Goal: Task Accomplishment & Management: Complete application form

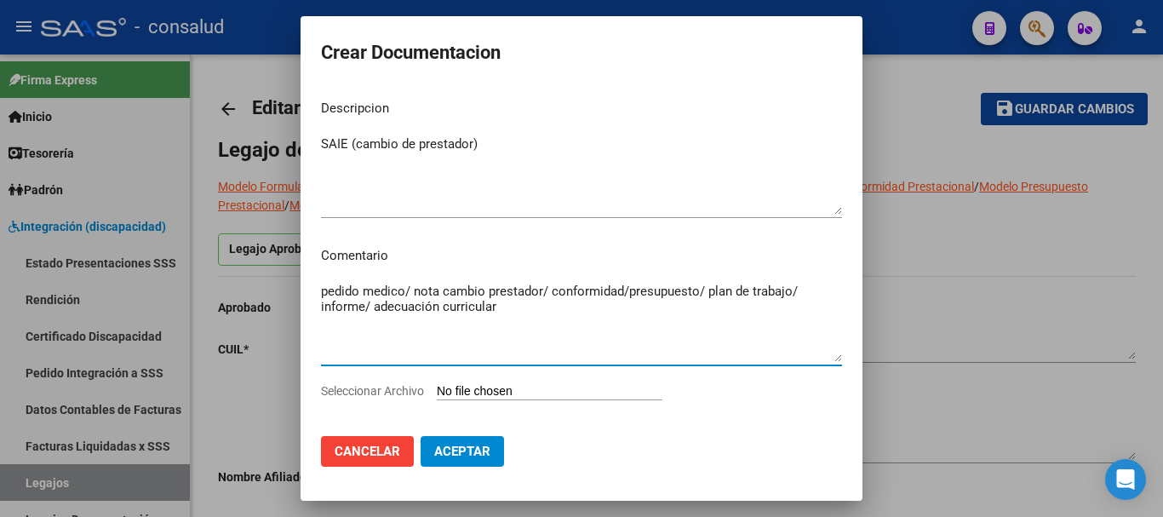
scroll to position [4, 0]
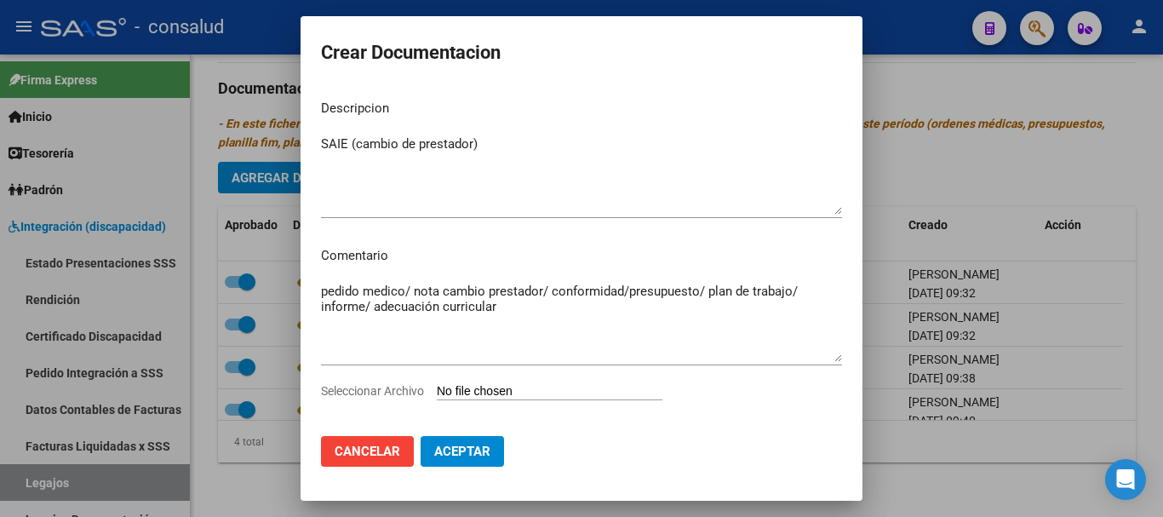
click at [592, 386] on input "Seleccionar Archivo" at bounding box center [550, 392] width 226 height 16
type input "C:\fakepath\Brother-Internaciones_08092025_104336_150903.pdf"
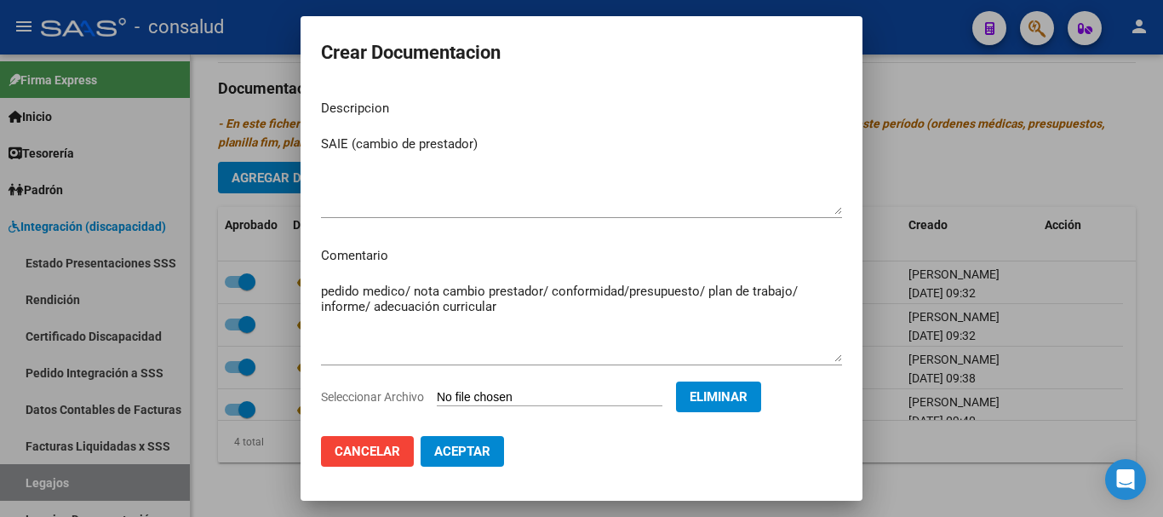
click at [463, 465] on button "Aceptar" at bounding box center [462, 451] width 83 height 31
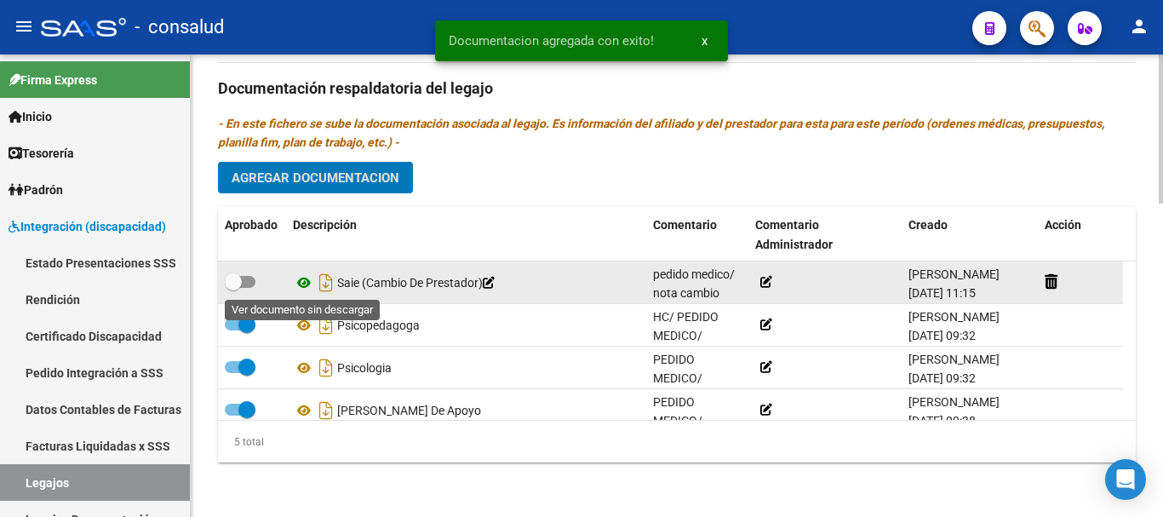
click at [307, 284] on icon at bounding box center [304, 282] width 22 height 20
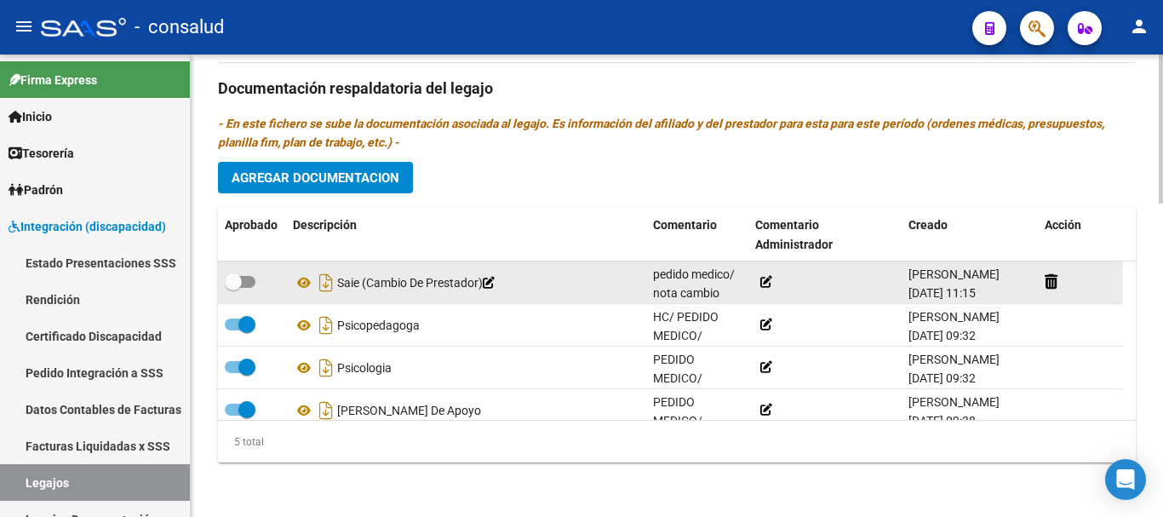
click at [250, 283] on span at bounding box center [240, 282] width 31 height 12
click at [233, 288] on input "checkbox" at bounding box center [232, 288] width 1 height 1
checkbox input "true"
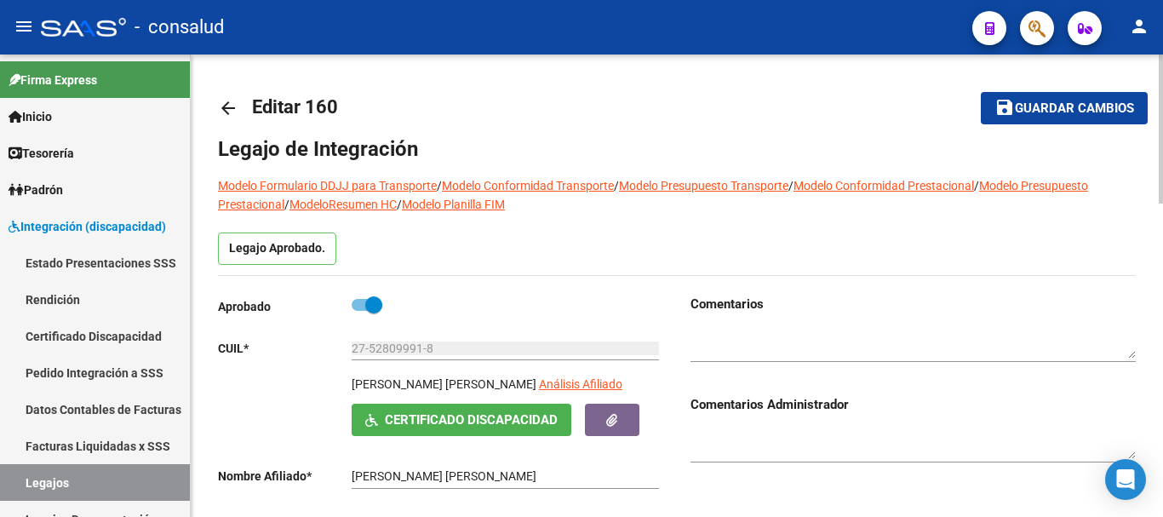
scroll to position [0, 0]
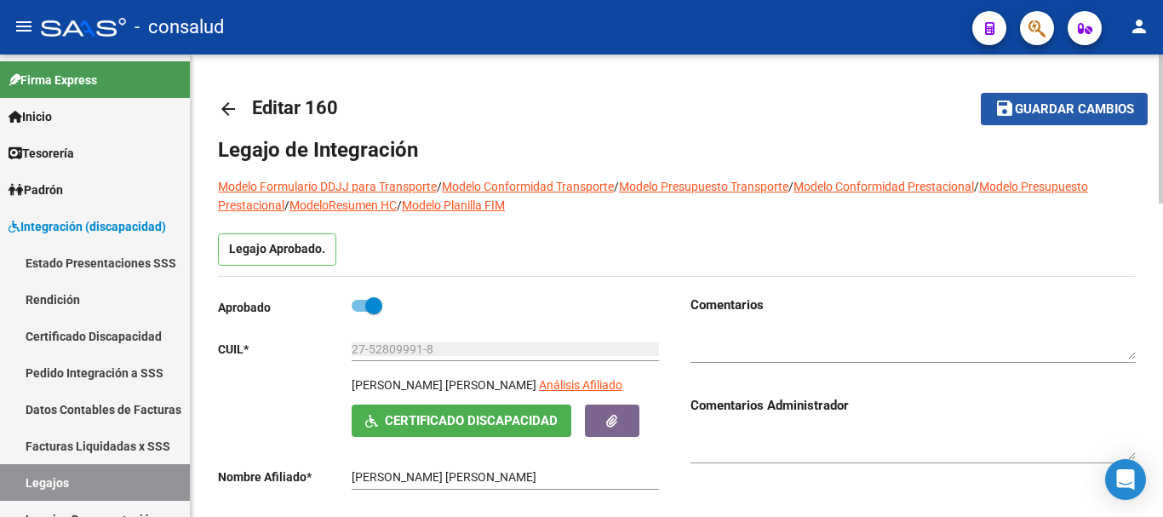
click at [1050, 108] on span "Guardar cambios" at bounding box center [1074, 109] width 119 height 15
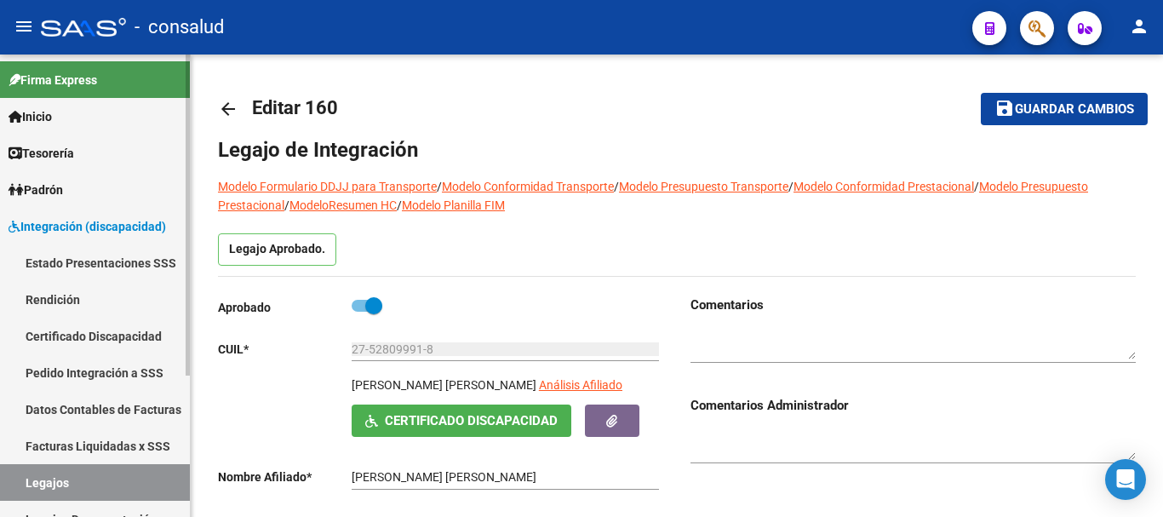
click at [72, 484] on link "Legajos" at bounding box center [95, 482] width 190 height 37
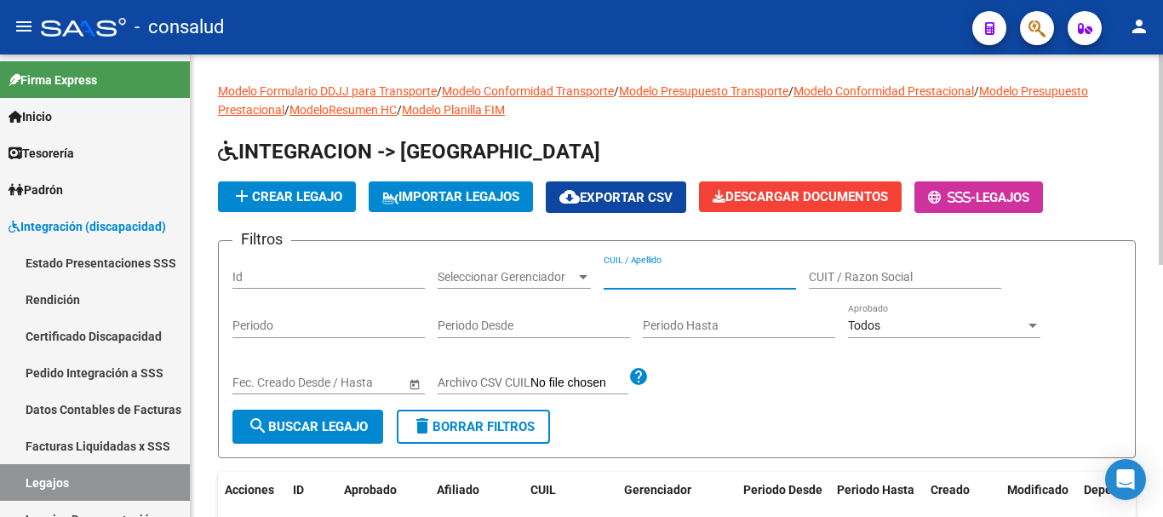
click at [691, 283] on input "CUIL / Apellido" at bounding box center [700, 277] width 192 height 14
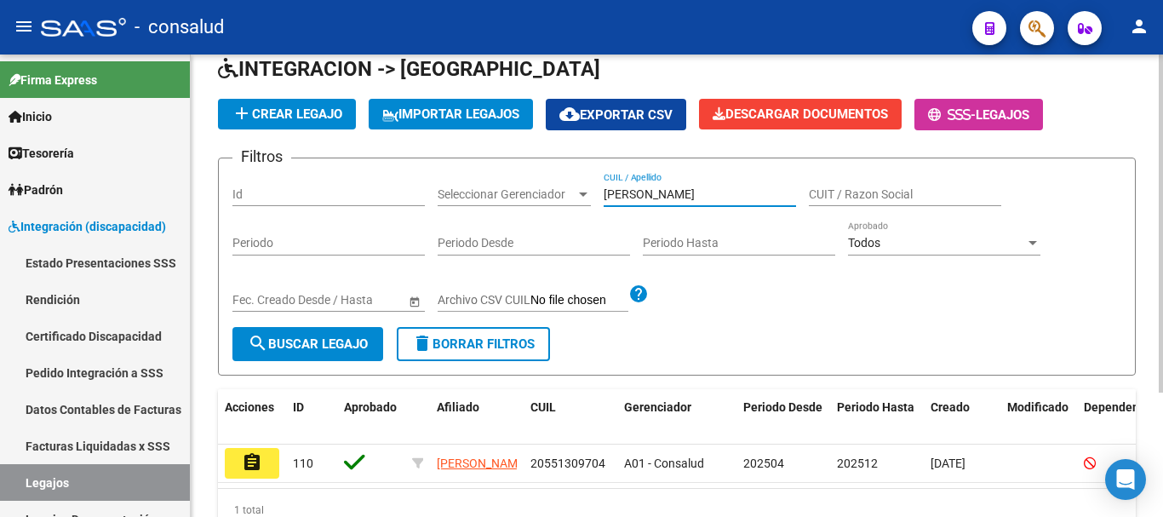
scroll to position [170, 0]
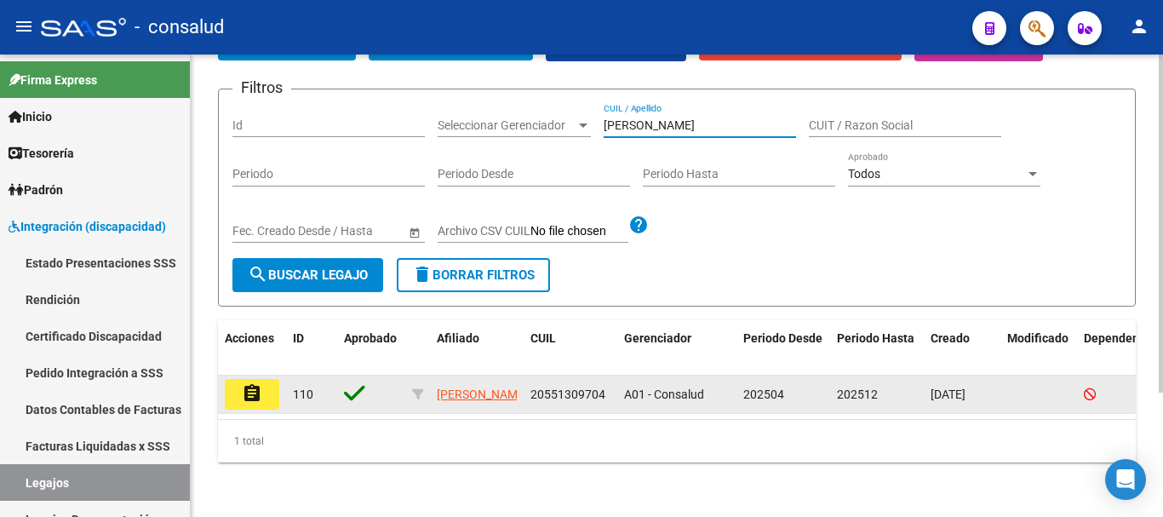
type input "[PERSON_NAME]"
click at [250, 383] on mat-icon "assignment" at bounding box center [252, 393] width 20 height 20
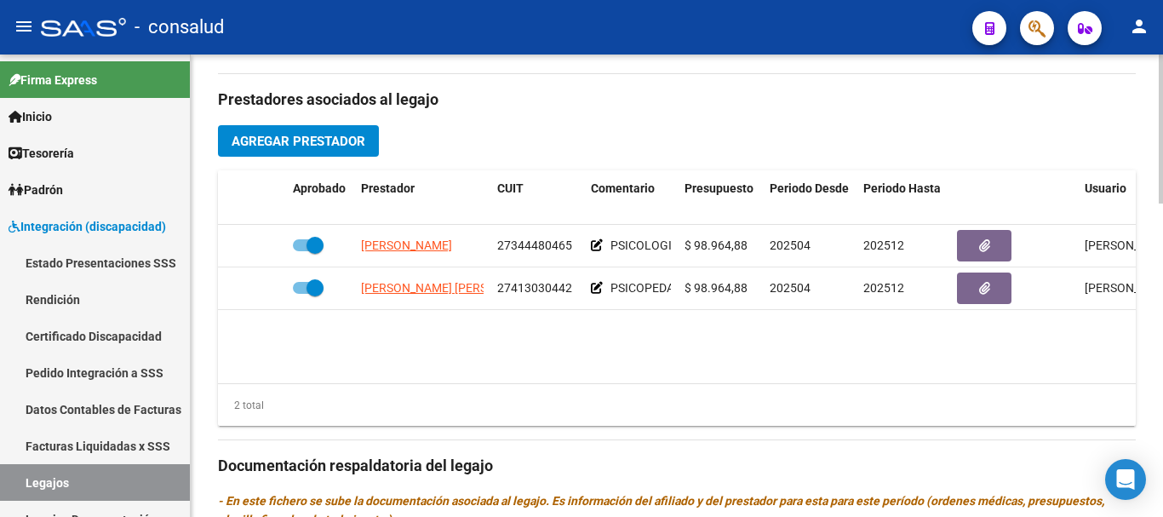
scroll to position [596, 0]
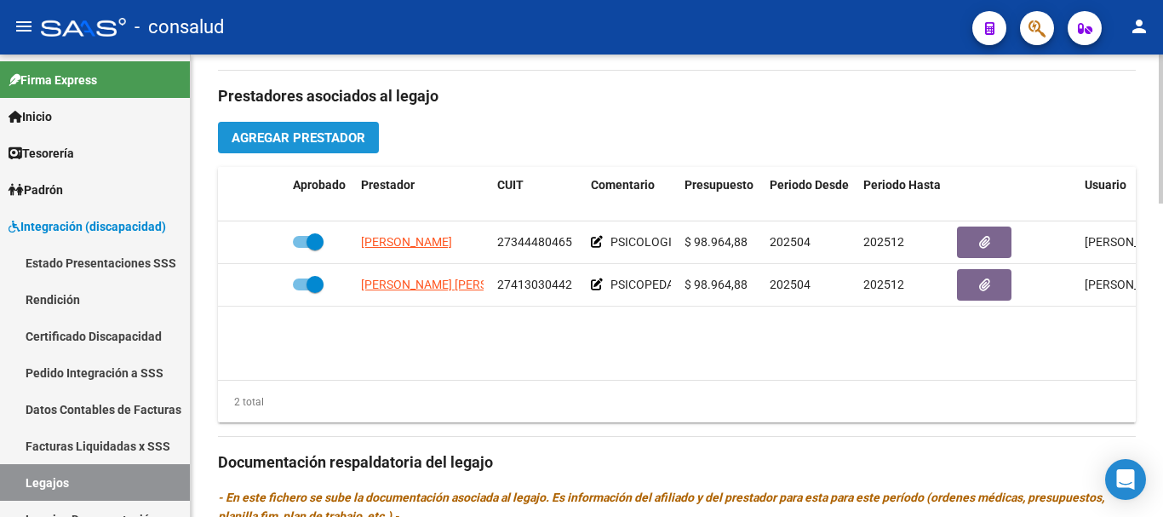
click at [354, 145] on span "Agregar Prestador" at bounding box center [299, 137] width 134 height 15
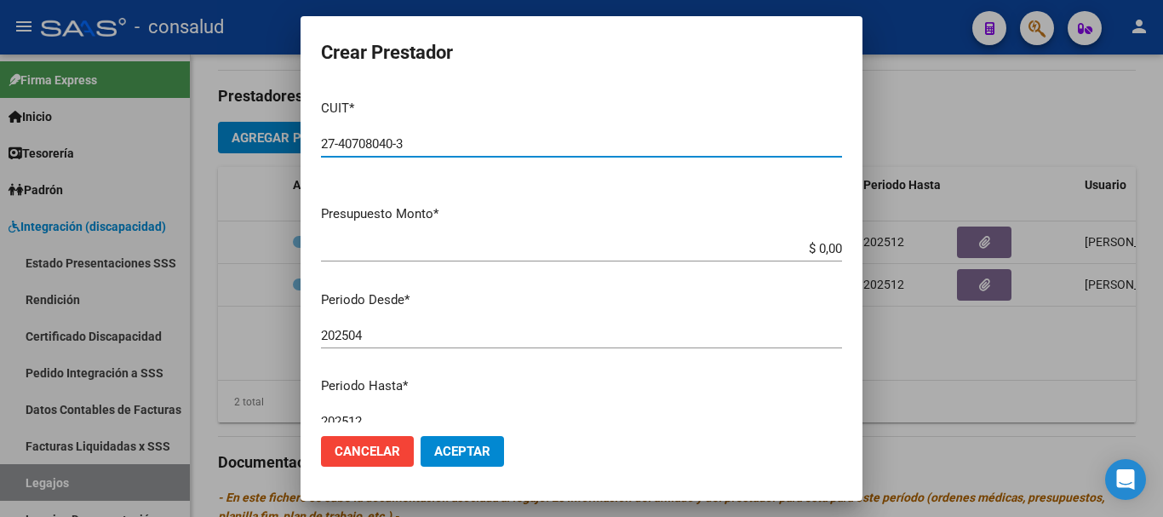
type input "27-40708040-3"
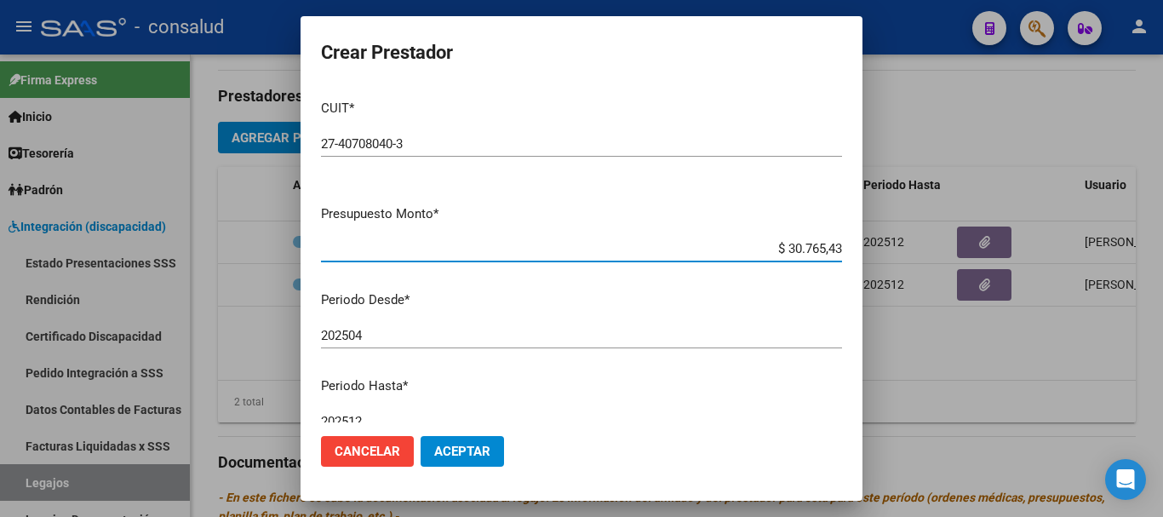
type input "$ 307.654,34"
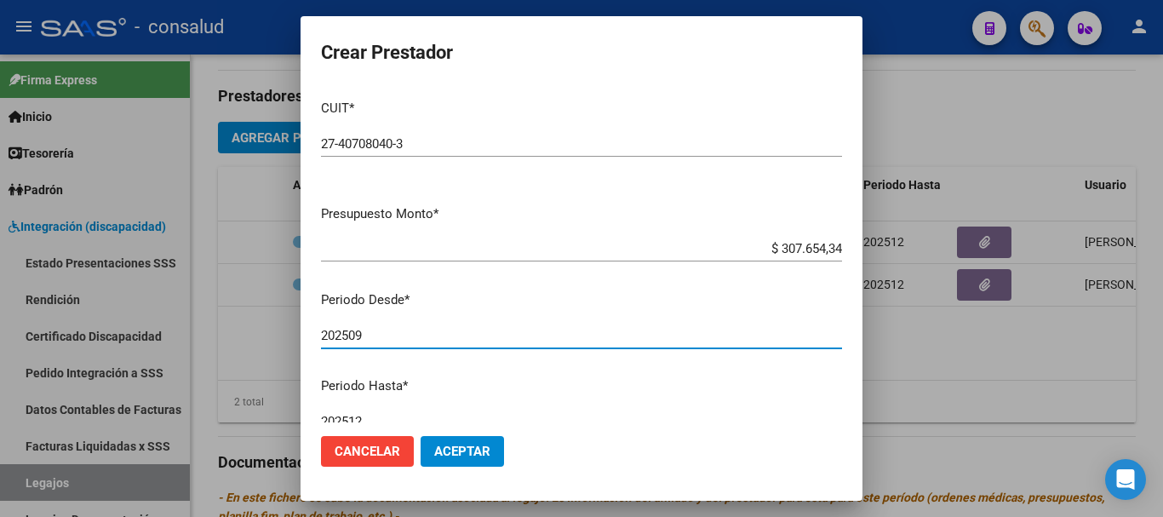
type input "202509"
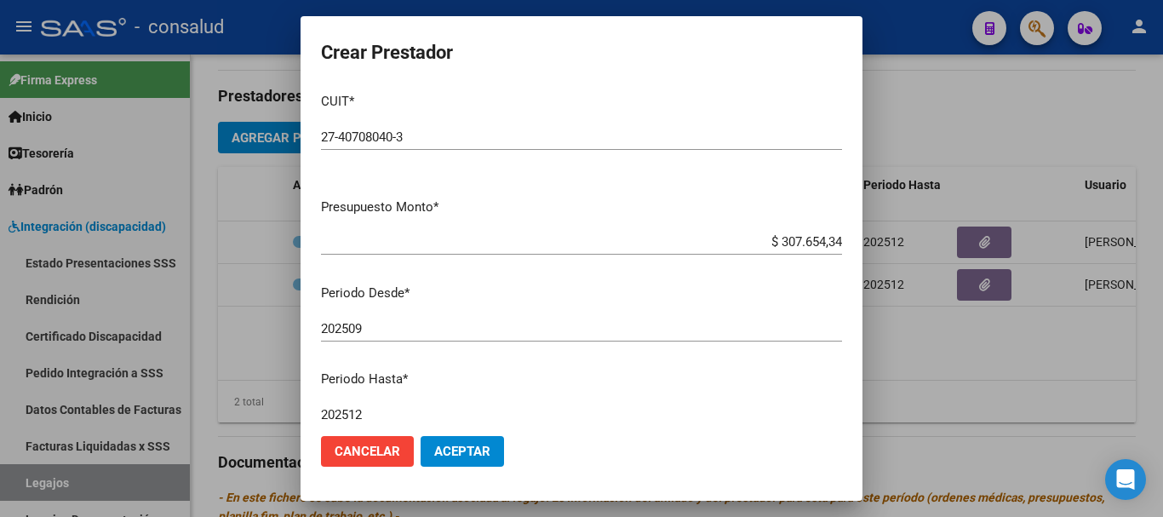
scroll to position [247, 0]
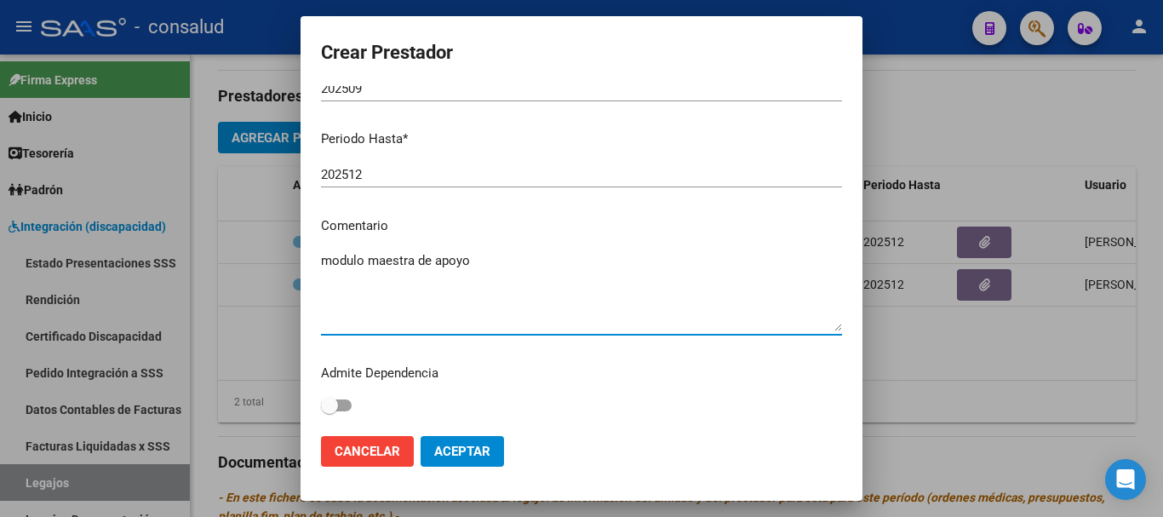
type textarea "modulo maestra de apoyo"
click at [499, 463] on button "Aceptar" at bounding box center [462, 451] width 83 height 31
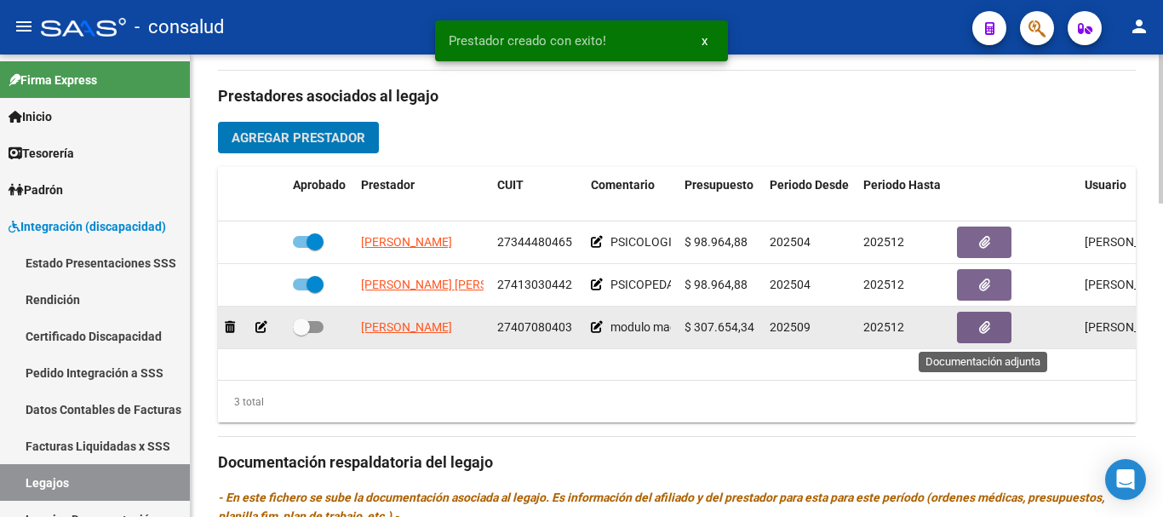
click at [995, 336] on button "button" at bounding box center [984, 327] width 54 height 31
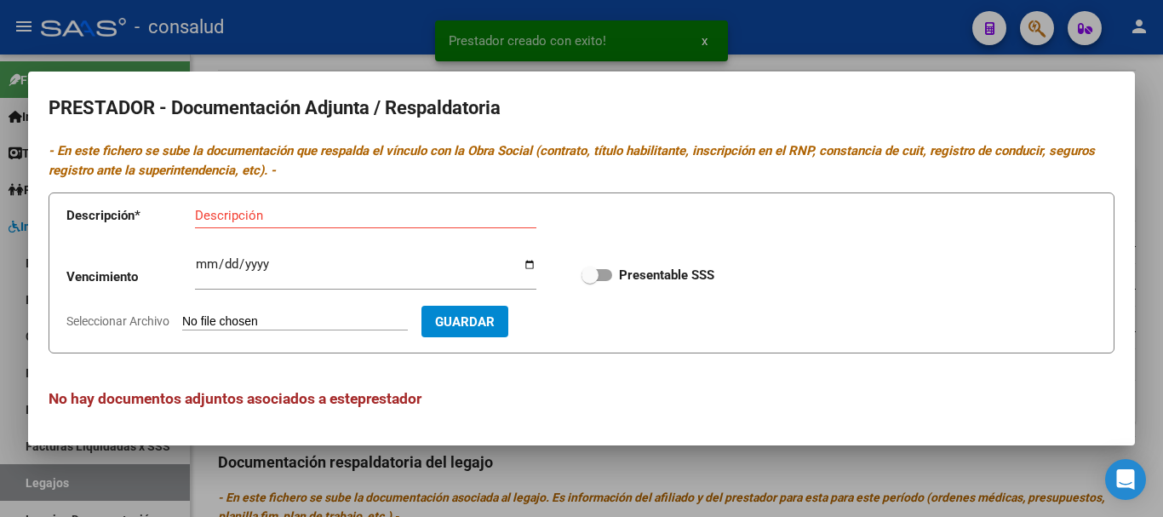
click at [239, 326] on input "Seleccionar Archivo" at bounding box center [295, 322] width 226 height 16
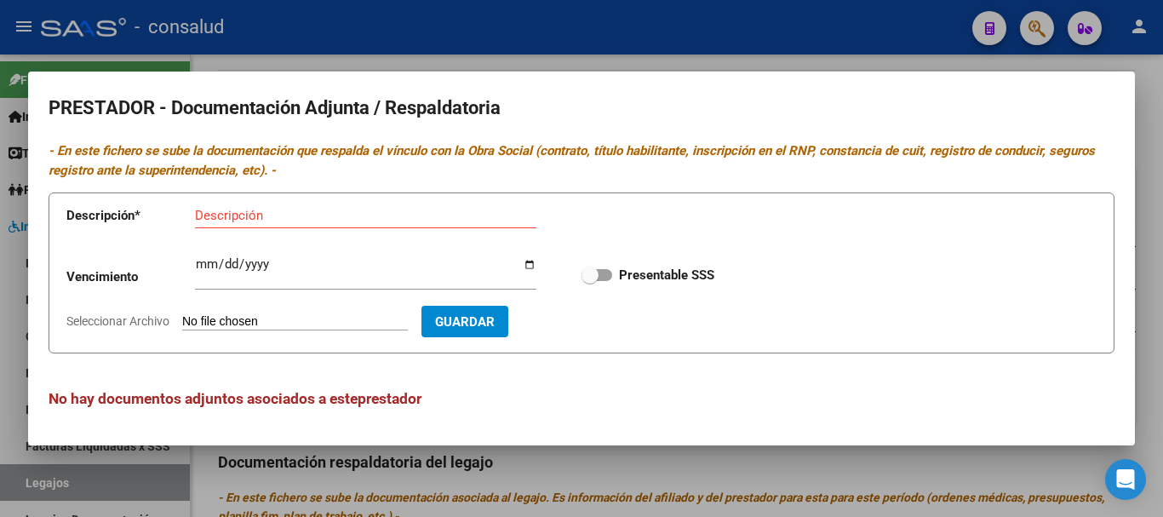
type input "C:\fakepath\Brother-Internaciones_08092025_104705_150912.pdf"
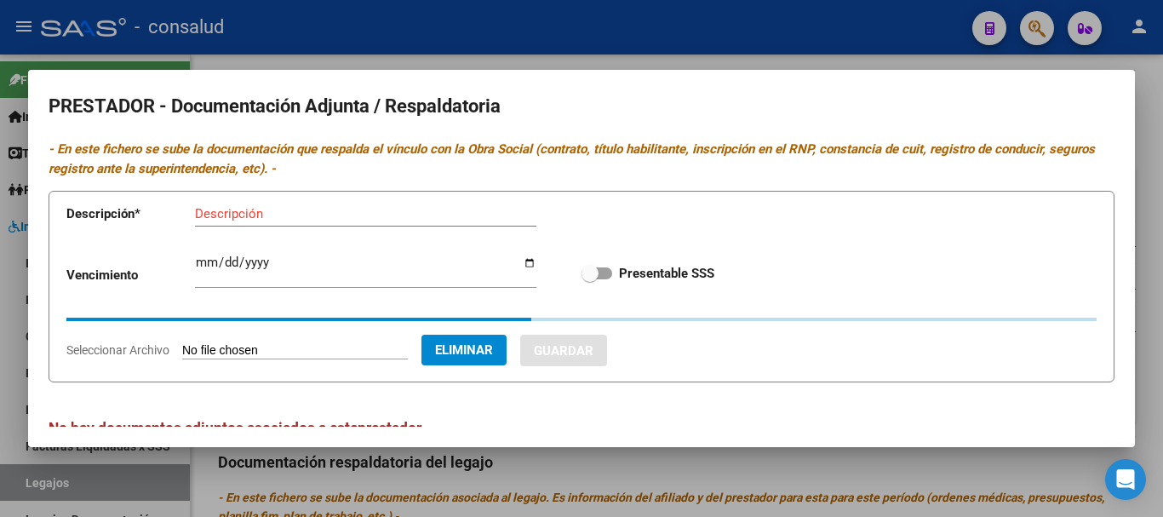
click at [307, 209] on input "Descripción" at bounding box center [365, 213] width 341 height 15
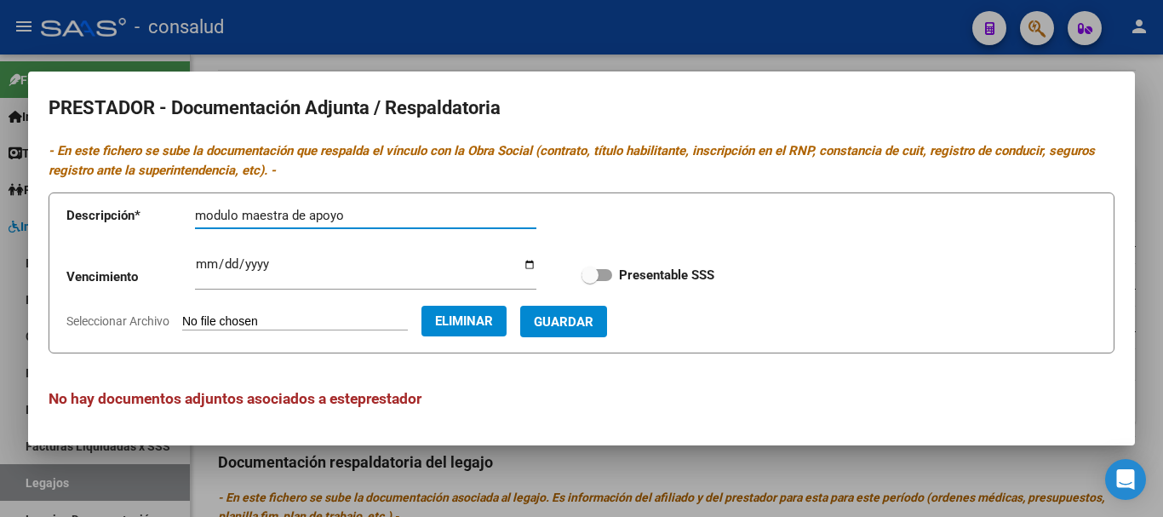
type input "modulo maestra de apoyo"
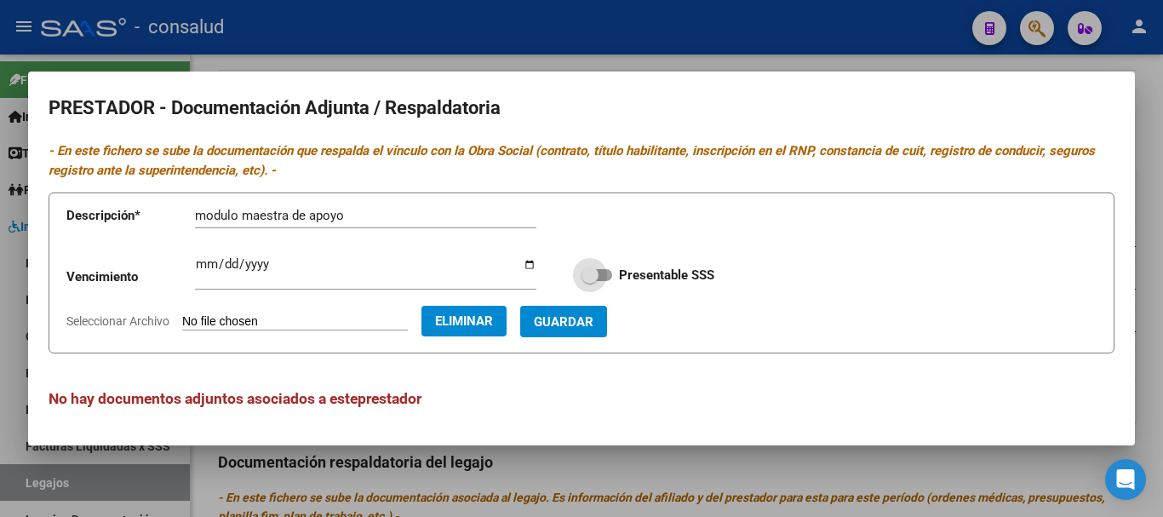
click at [608, 270] on span at bounding box center [596, 275] width 31 height 12
click at [590, 281] on input "Presentable SSS" at bounding box center [589, 281] width 1 height 1
checkbox input "true"
click at [607, 330] on button "Guardar" at bounding box center [563, 321] width 87 height 31
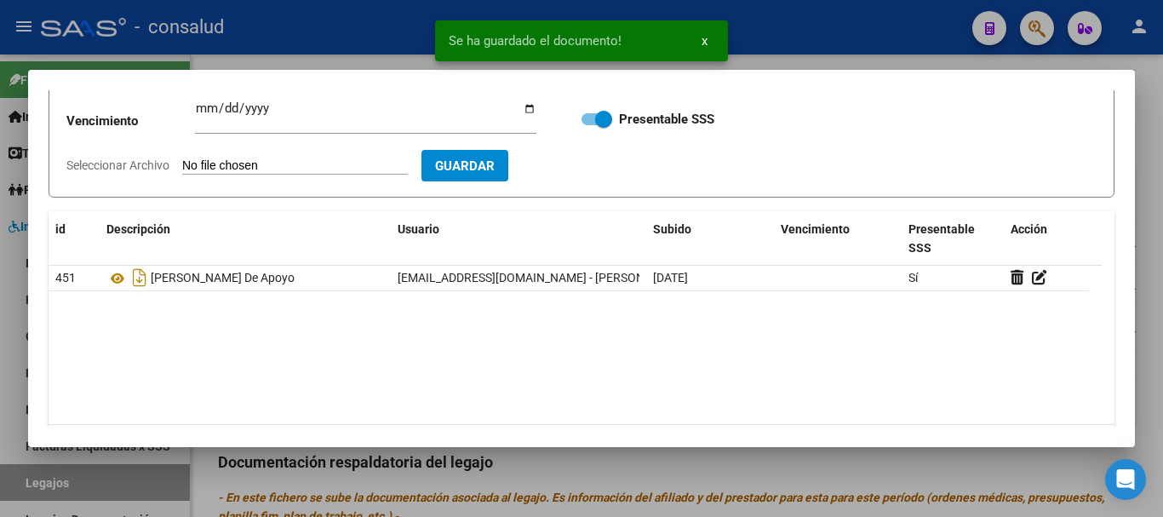
scroll to position [170, 0]
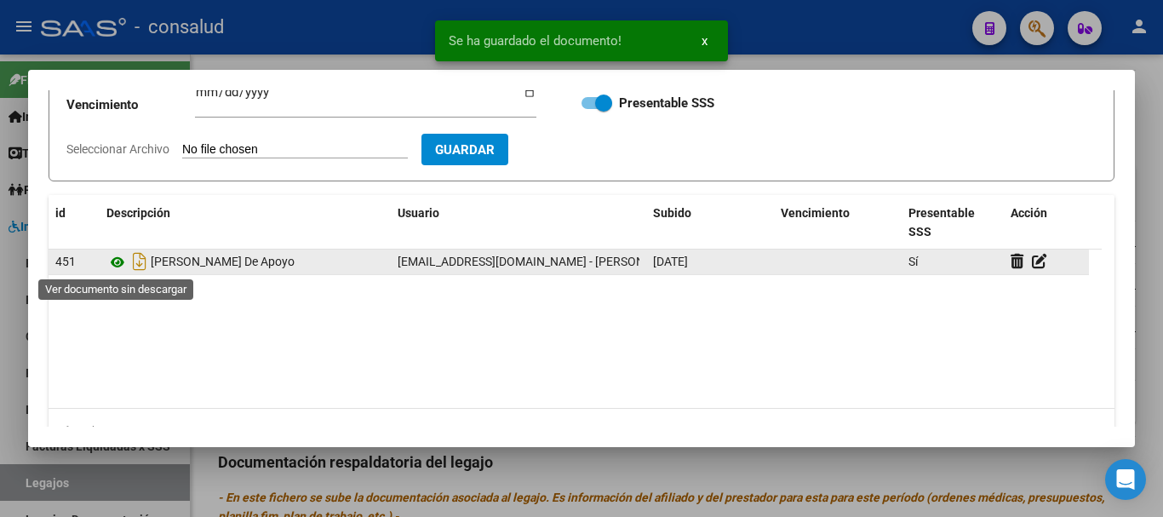
click at [112, 257] on icon at bounding box center [117, 262] width 22 height 20
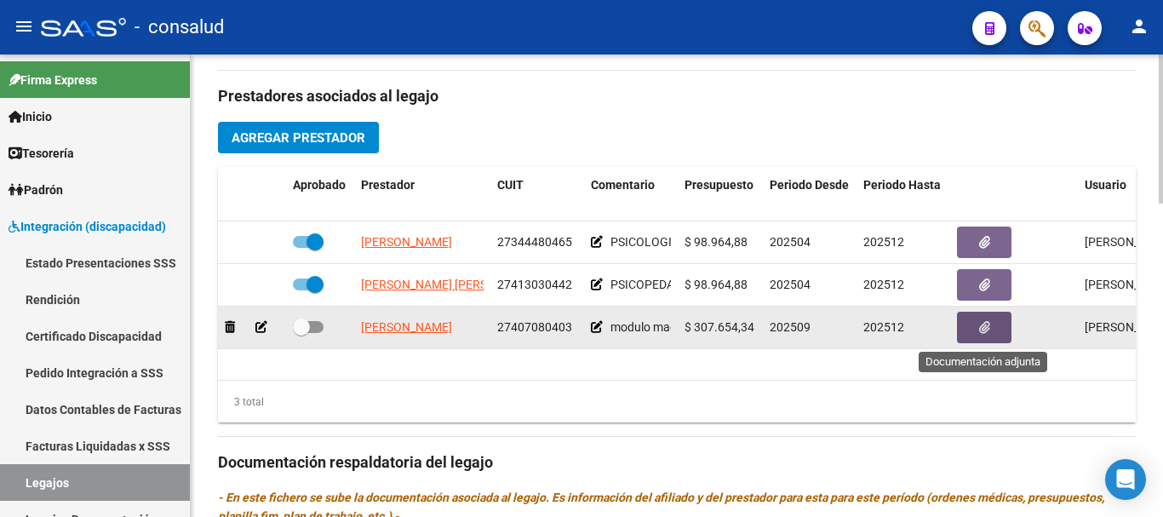
click at [317, 335] on label at bounding box center [308, 327] width 31 height 20
click at [301, 334] on input "checkbox" at bounding box center [300, 333] width 1 height 1
checkbox input "true"
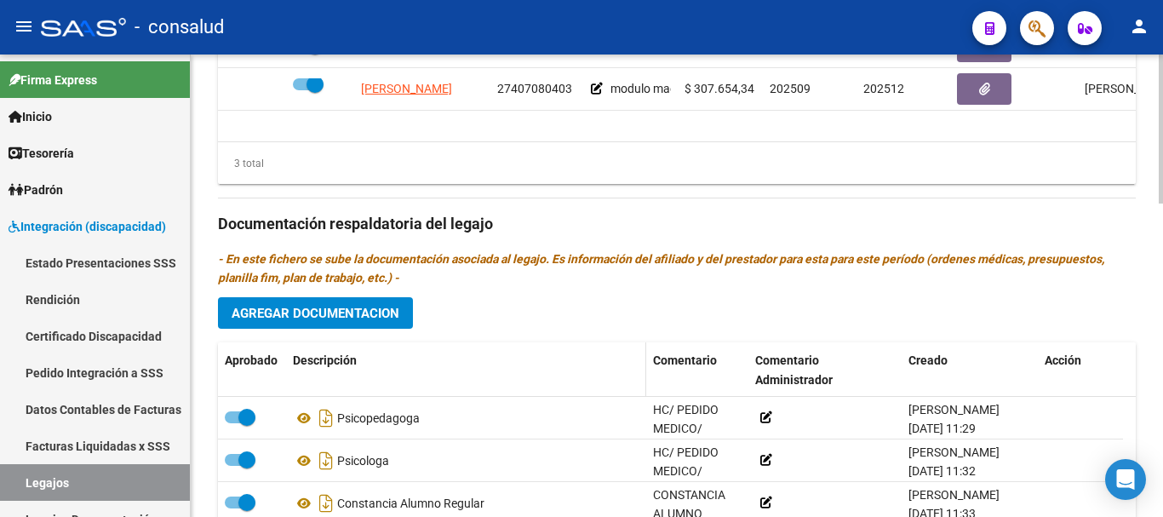
scroll to position [851, 0]
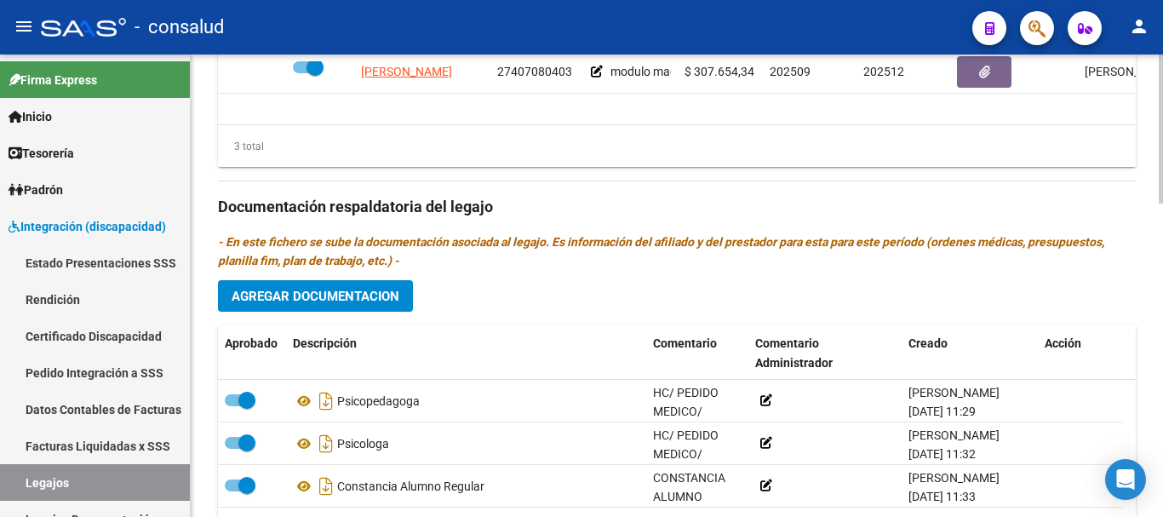
click at [318, 307] on button "Agregar Documentacion" at bounding box center [315, 295] width 195 height 31
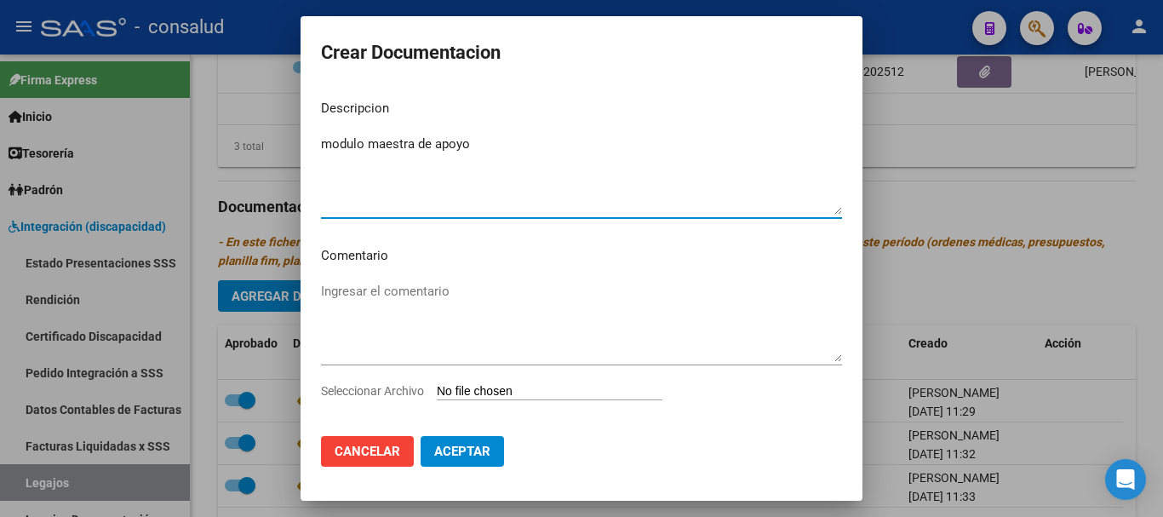
type textarea "modulo maestra de apoyo"
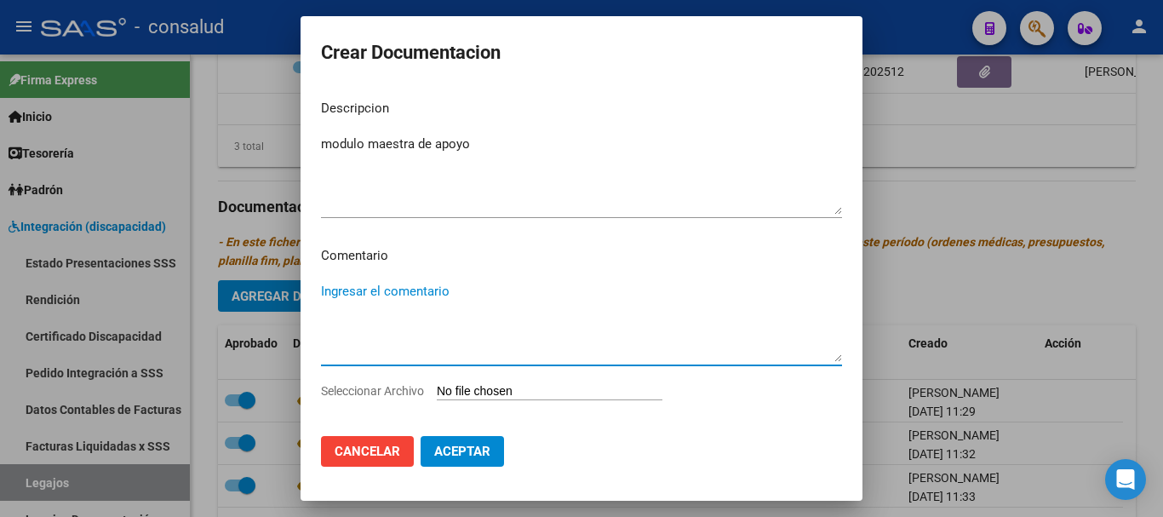
click at [460, 297] on textarea "Ingresar el comentario" at bounding box center [581, 322] width 521 height 80
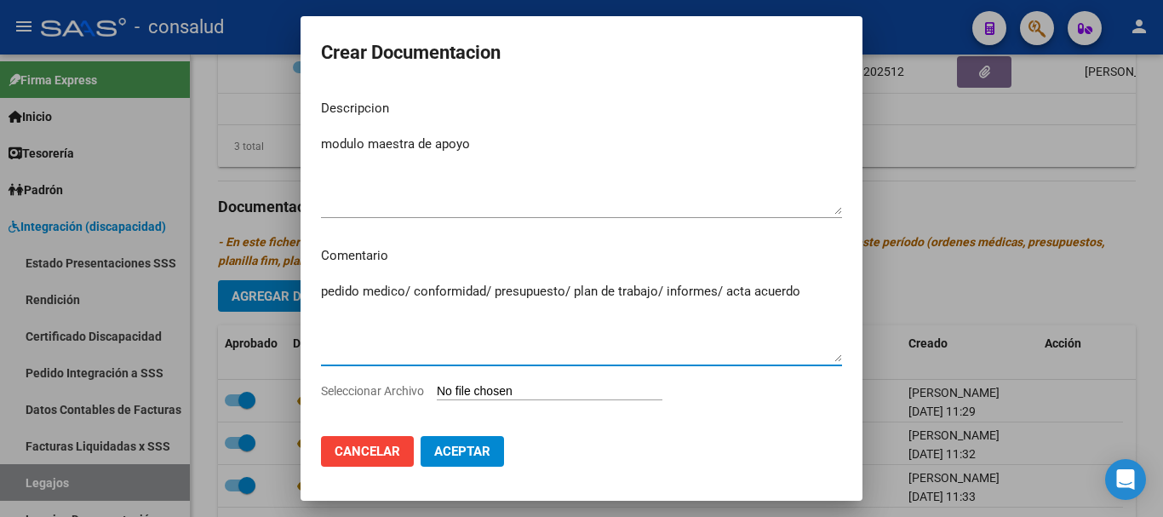
type textarea "pedido medico/ conformidad/ presupuesto/ plan de trabajo/ informes/ acta acuerdo"
click at [522, 391] on input "Seleccionar Archivo" at bounding box center [550, 392] width 226 height 16
type input "C:\fakepath\Brother-Internaciones_08092025_104839_150917.pdf"
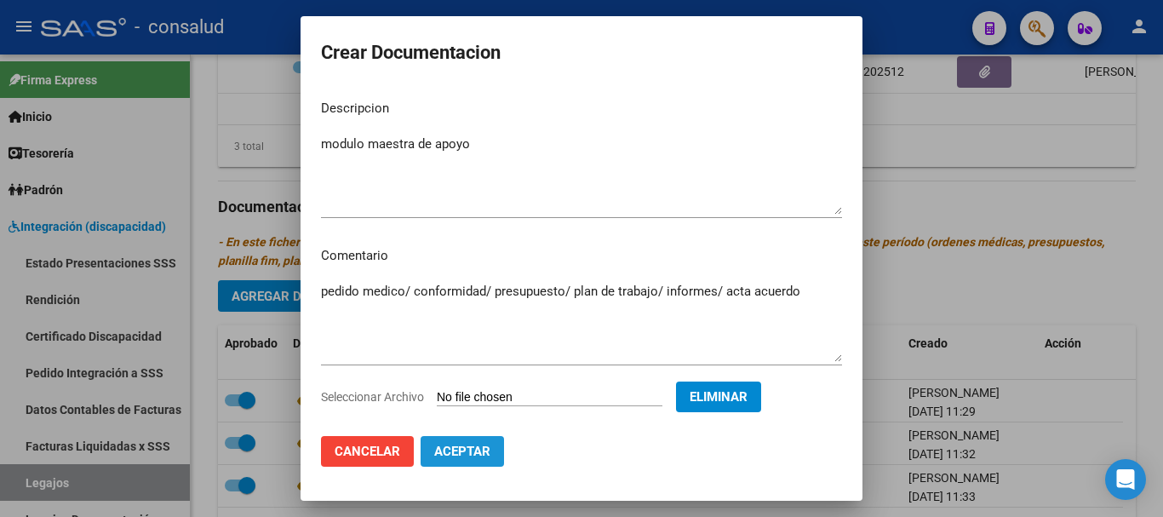
click at [479, 457] on span "Aceptar" at bounding box center [462, 450] width 56 height 15
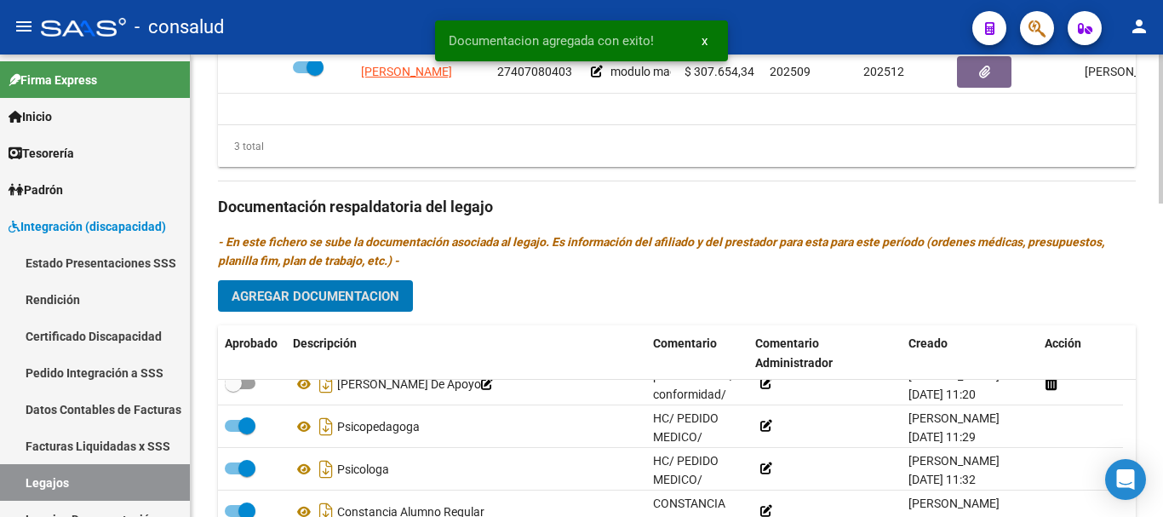
scroll to position [936, 0]
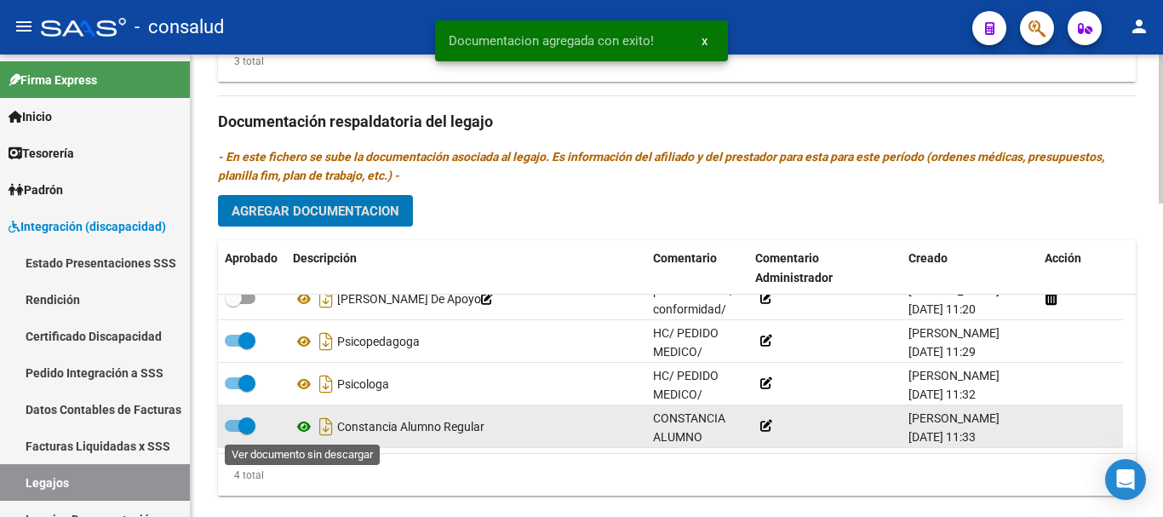
click at [303, 428] on icon at bounding box center [304, 426] width 22 height 20
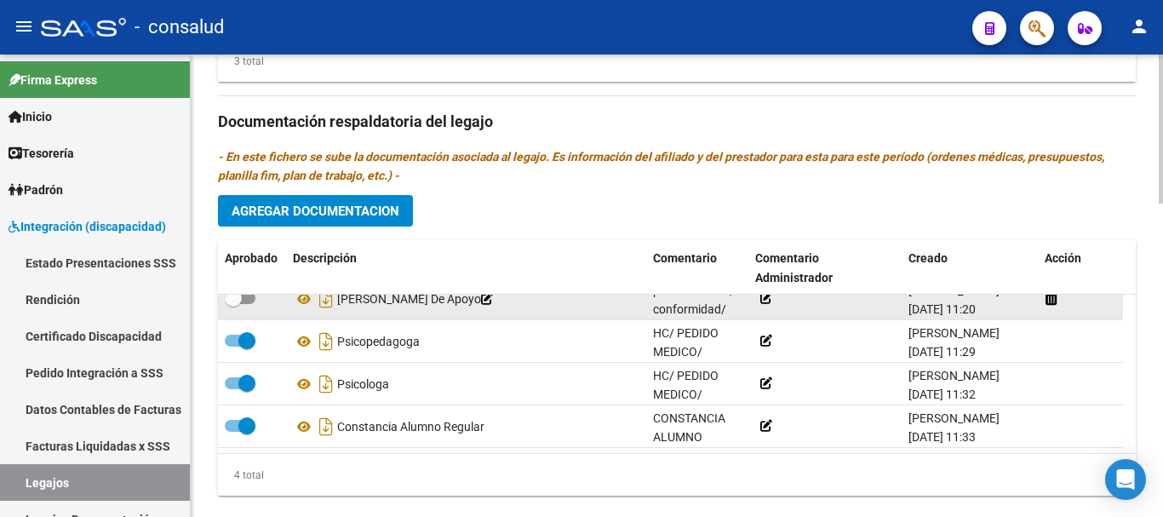
click at [246, 298] on span at bounding box center [240, 298] width 31 height 12
click at [233, 304] on input "checkbox" at bounding box center [232, 304] width 1 height 1
checkbox input "true"
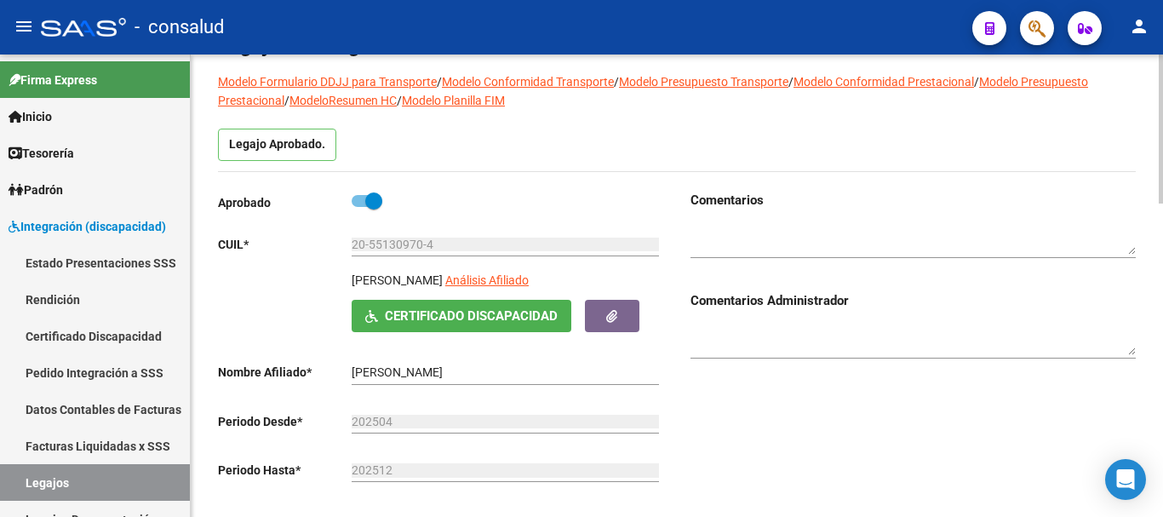
scroll to position [0, 0]
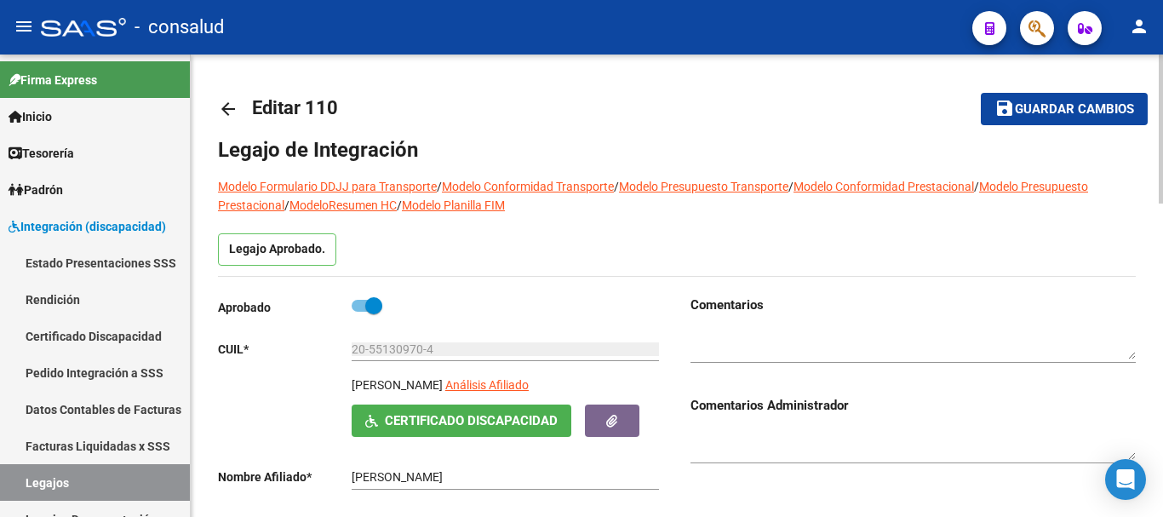
click at [1043, 114] on span "Guardar cambios" at bounding box center [1074, 109] width 119 height 15
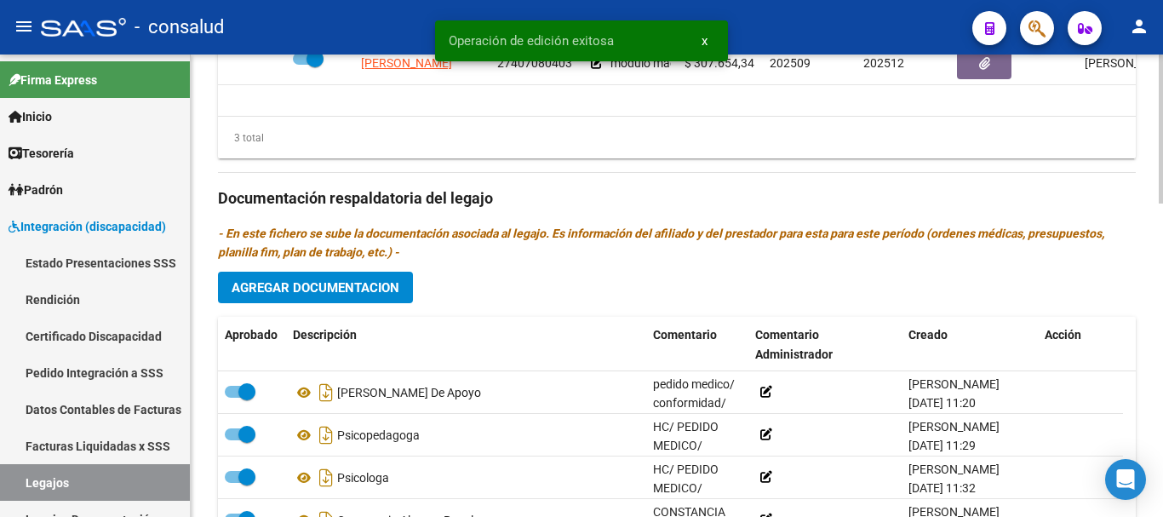
scroll to position [716, 0]
